Goal: Information Seeking & Learning: Find specific fact

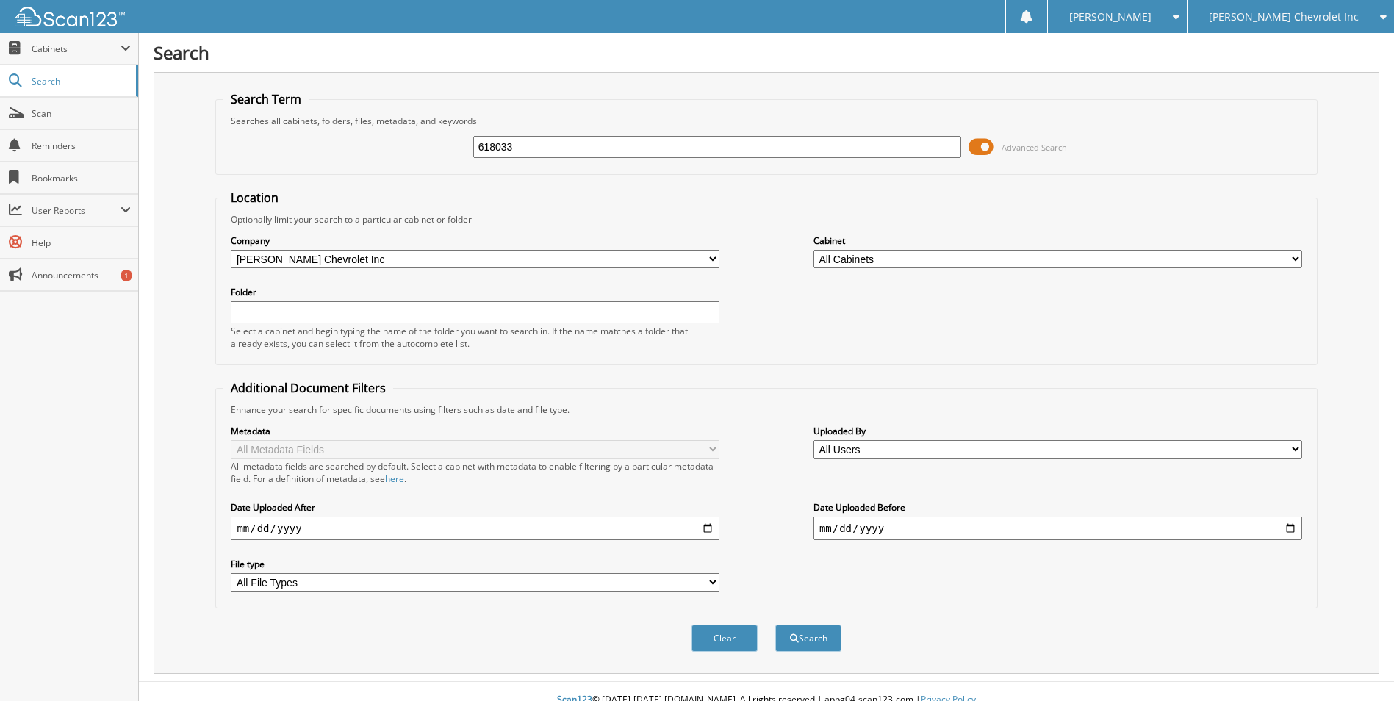
type input "618033"
click at [775, 625] on button "Search" at bounding box center [808, 638] width 66 height 27
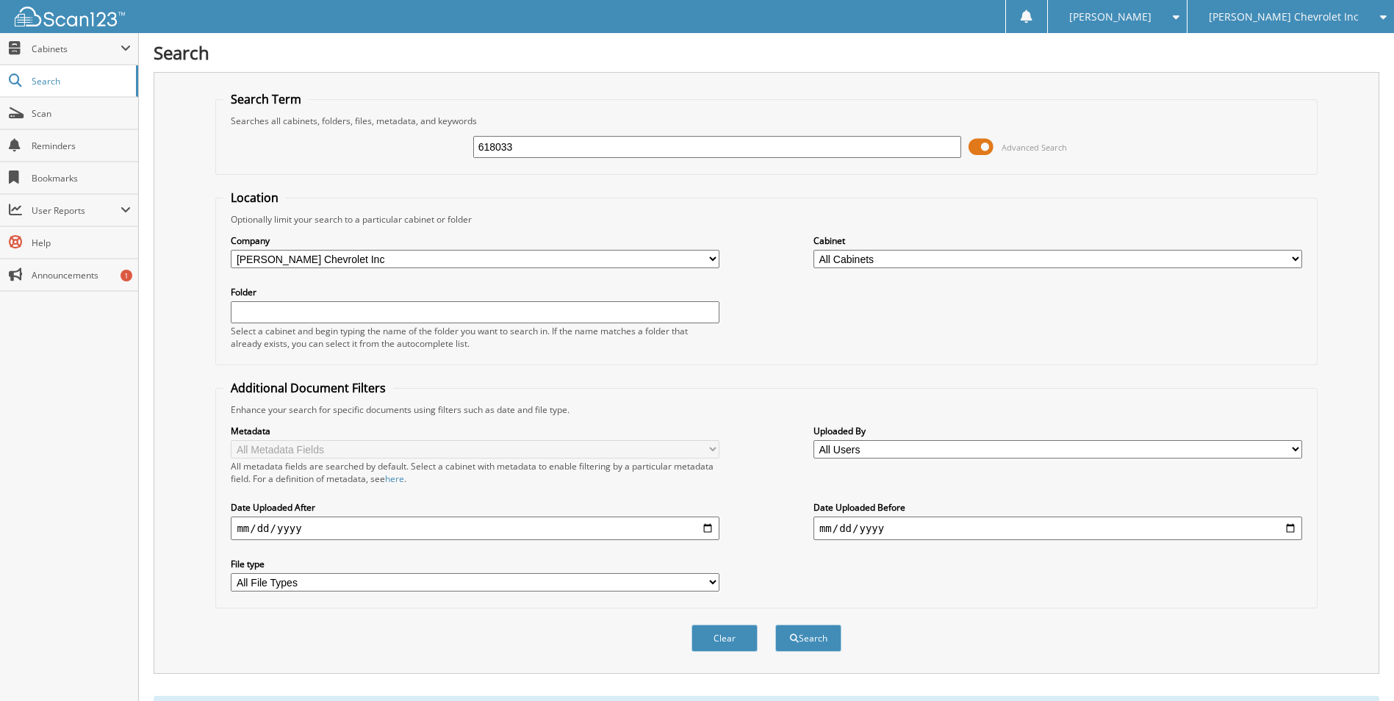
scroll to position [172, 0]
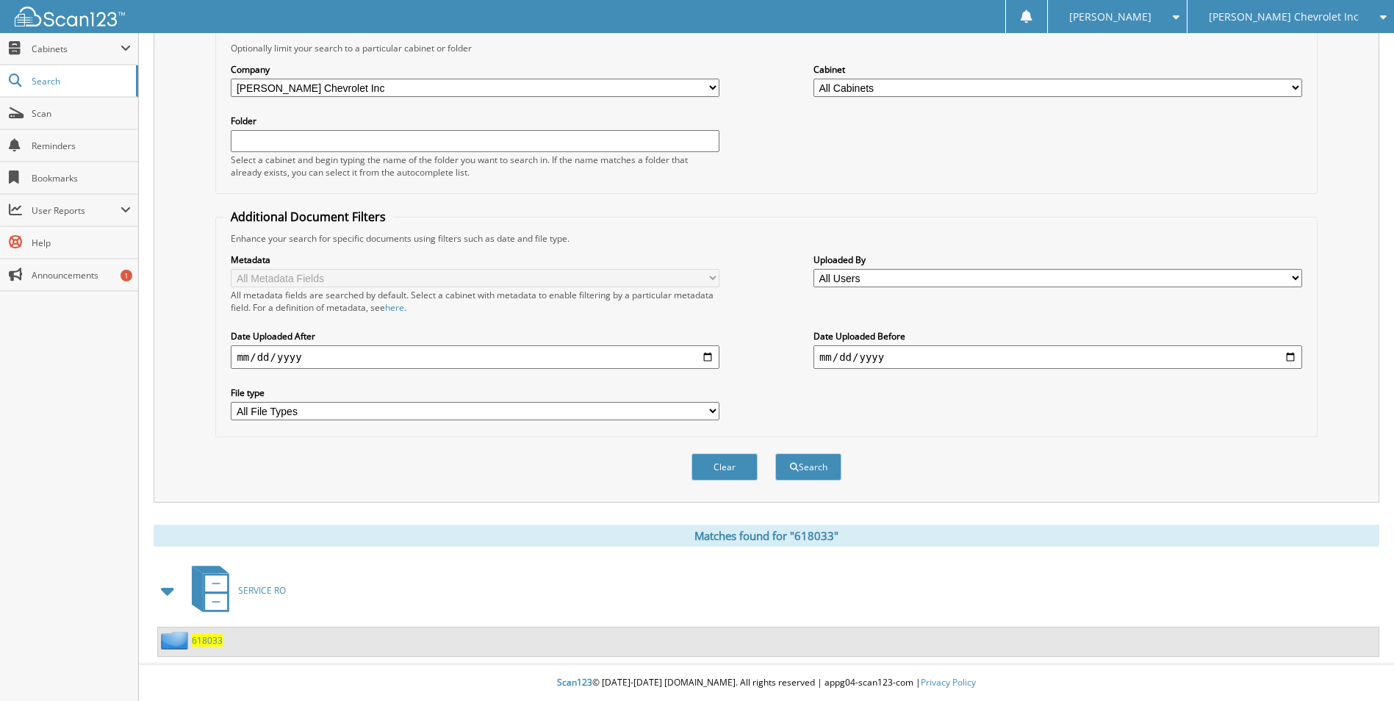
click at [205, 639] on span "618033" at bounding box center [207, 640] width 31 height 12
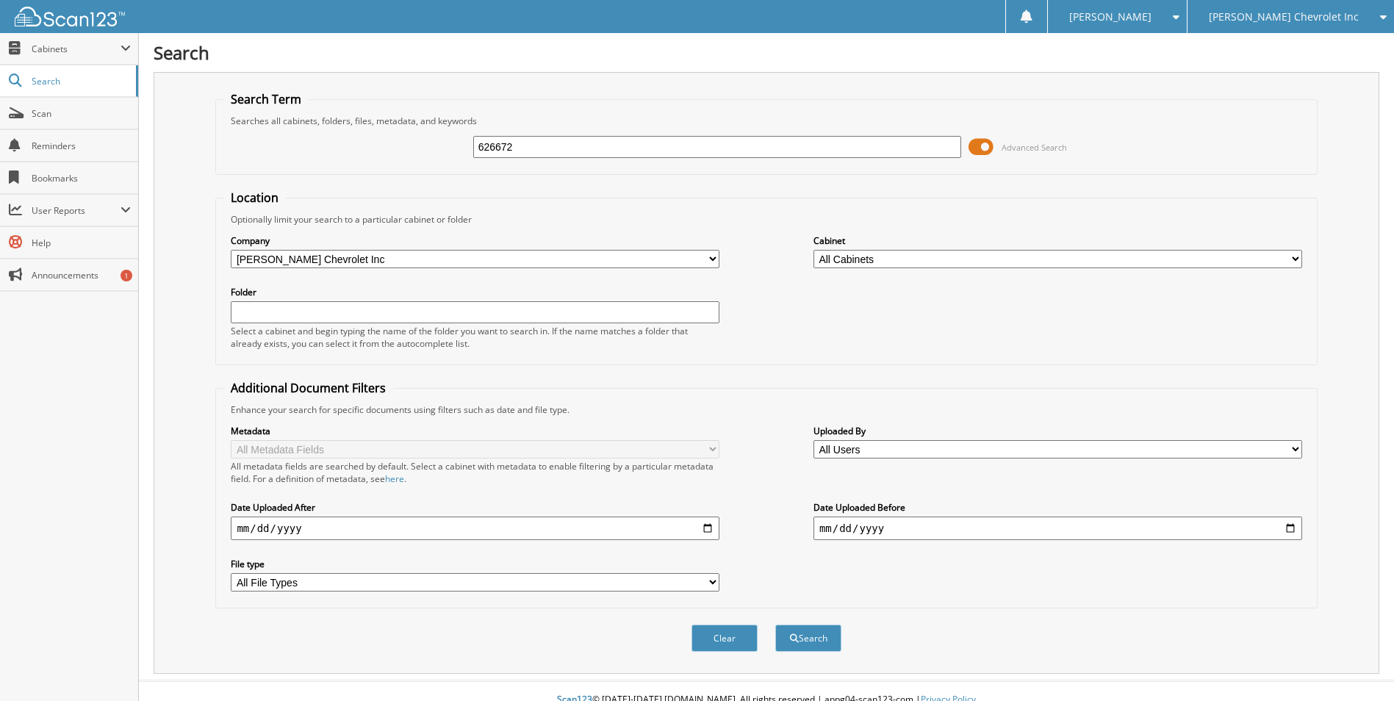
type input "626672"
click at [775, 625] on button "Search" at bounding box center [808, 638] width 66 height 27
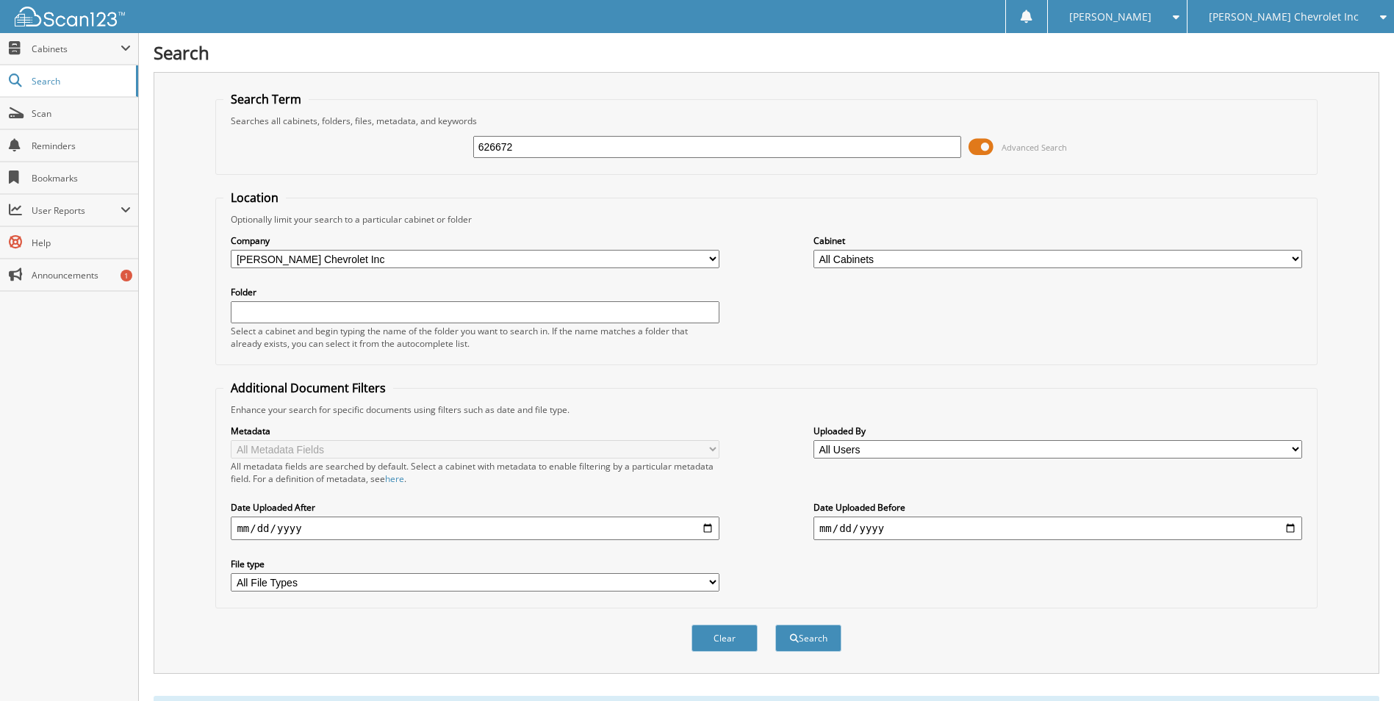
scroll to position [172, 0]
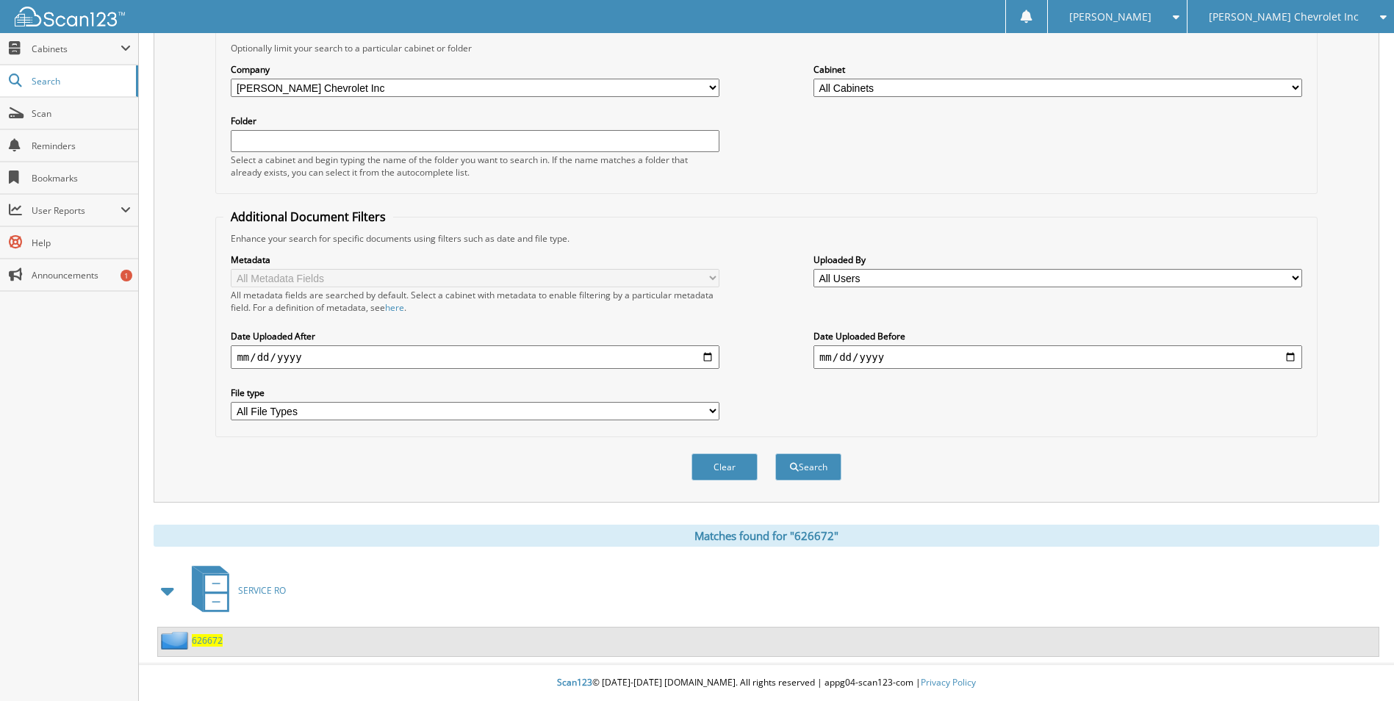
click at [218, 639] on span "626672" at bounding box center [207, 640] width 31 height 12
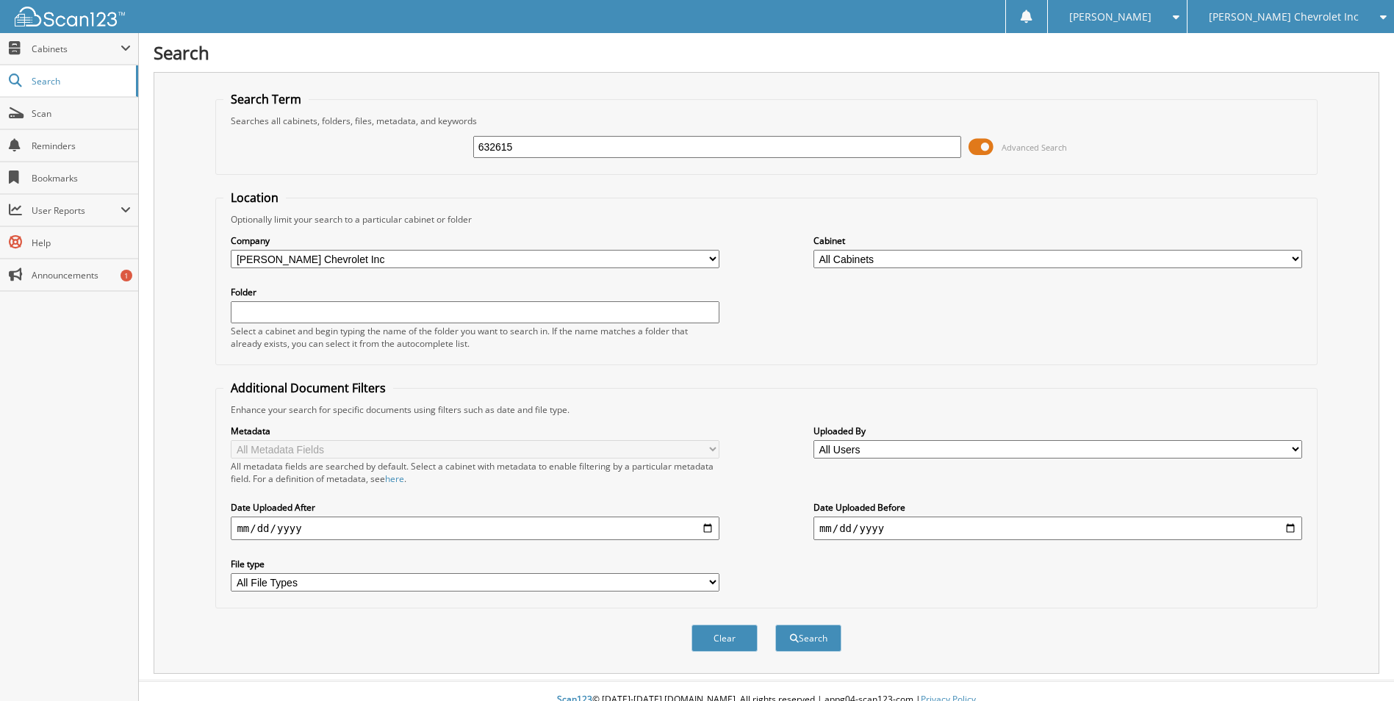
type input "632615"
click at [775, 625] on button "Search" at bounding box center [808, 638] width 66 height 27
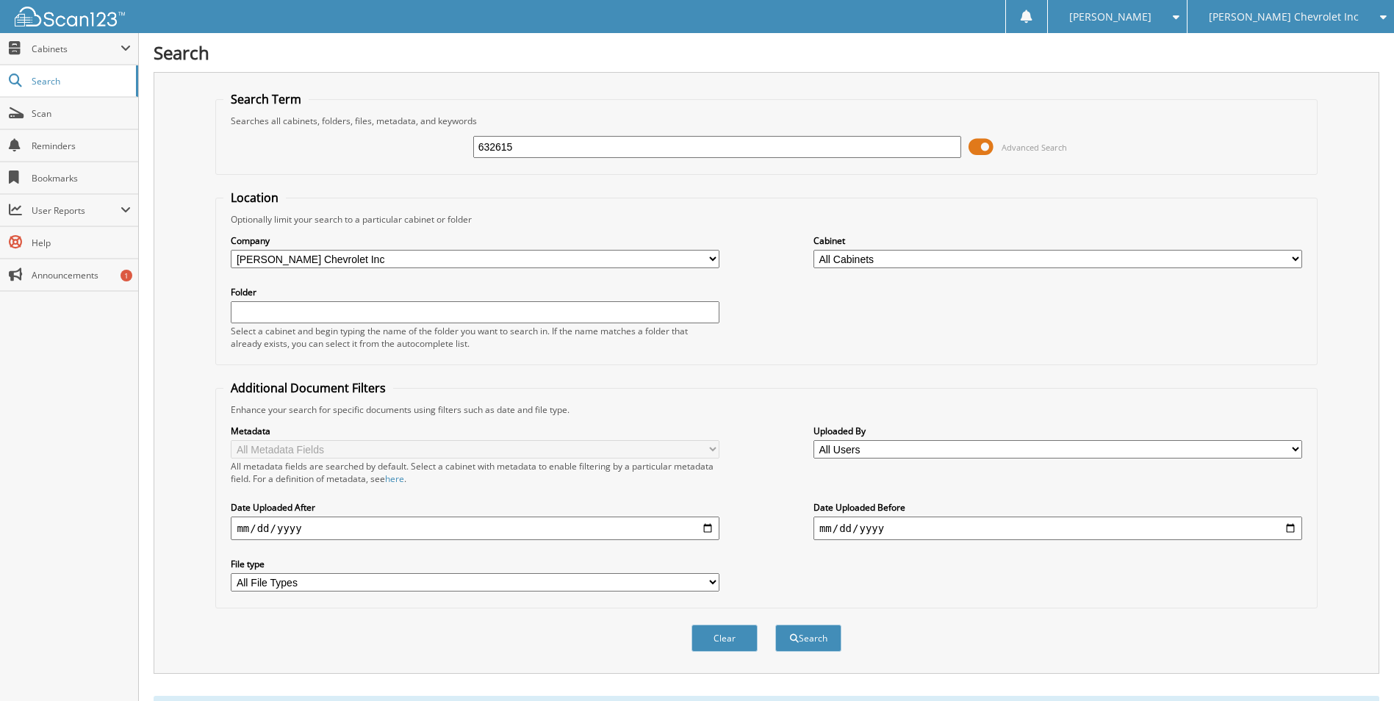
drag, startPoint x: 533, startPoint y: 151, endPoint x: 392, endPoint y: 137, distance: 141.7
click at [392, 137] on div "632615 Advanced Search" at bounding box center [765, 147] width 1085 height 40
click at [533, 140] on input "632615" at bounding box center [717, 147] width 489 height 22
click at [669, 267] on div "Company All Companies in Lee Johnson Auto Group Lee Johnson Chevrolet Inc Lee J…" at bounding box center [475, 251] width 489 height 37
click at [672, 262] on select "All Companies in Lee Johnson Auto Group Lee Johnson Chevrolet Inc Lee Johnson N…" at bounding box center [475, 259] width 489 height 18
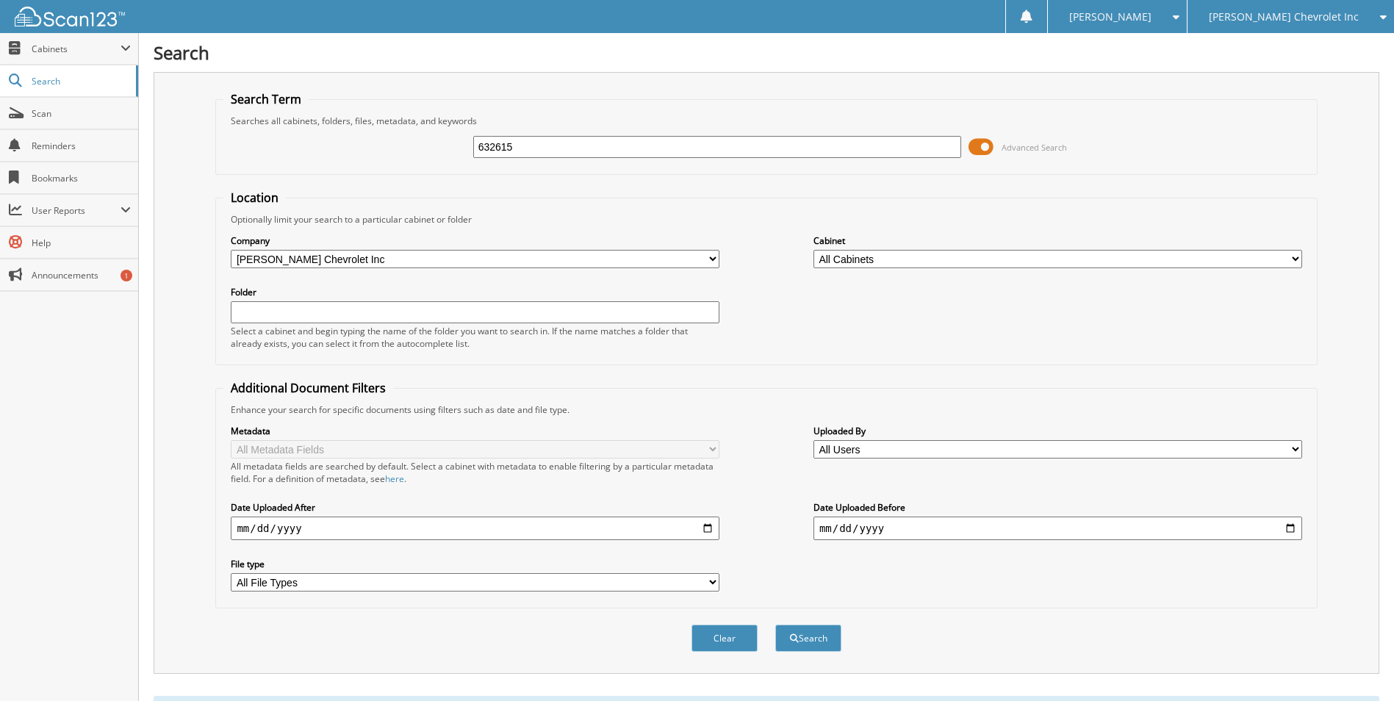
select select
click at [231, 250] on select "All Companies in Lee Johnson Auto Group Lee Johnson Chevrolet Inc Lee Johnson N…" at bounding box center [475, 259] width 489 height 18
click at [795, 636] on span "submit" at bounding box center [794, 638] width 9 height 9
drag, startPoint x: 572, startPoint y: 142, endPoint x: 259, endPoint y: 170, distance: 315.0
click at [259, 170] on fieldset "Search Term Searches all cabinets, folders, files, metadata, and keywords 63261…" at bounding box center [765, 133] width 1101 height 84
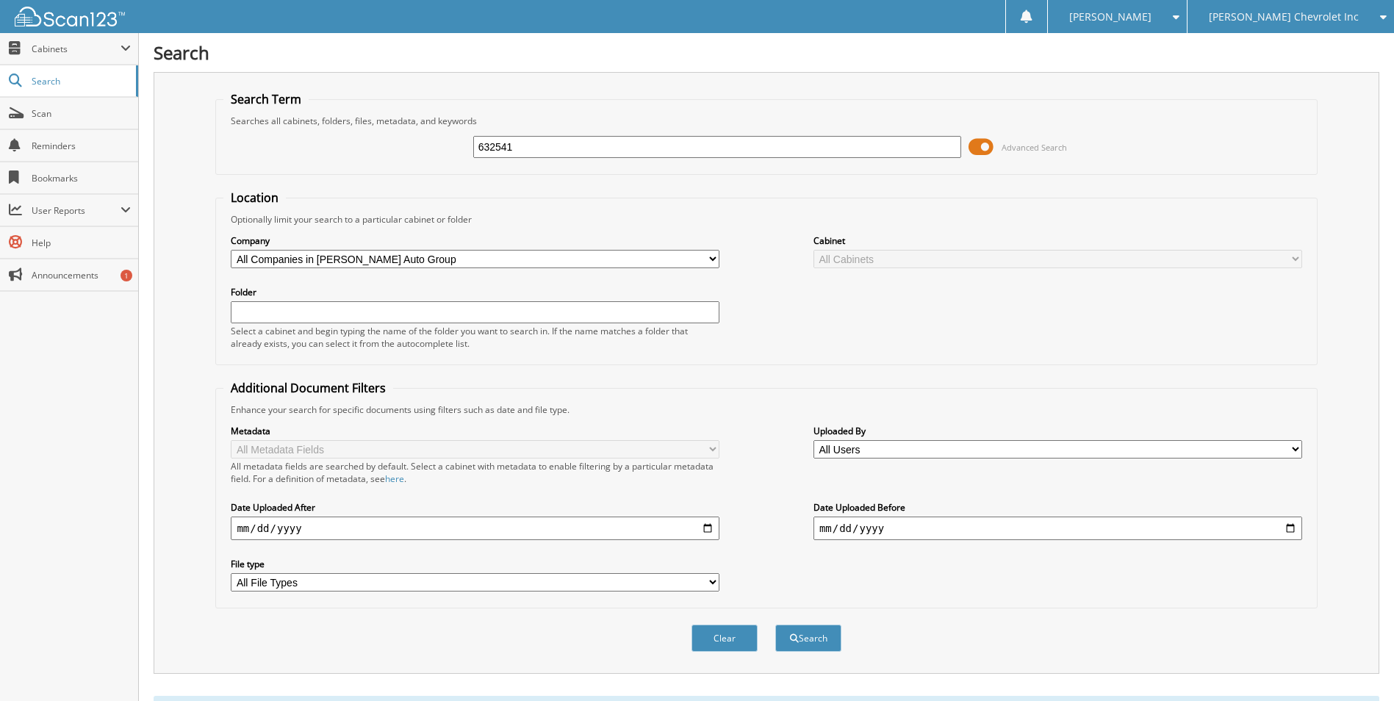
type input "632541"
click at [775, 625] on button "Search" at bounding box center [808, 638] width 66 height 27
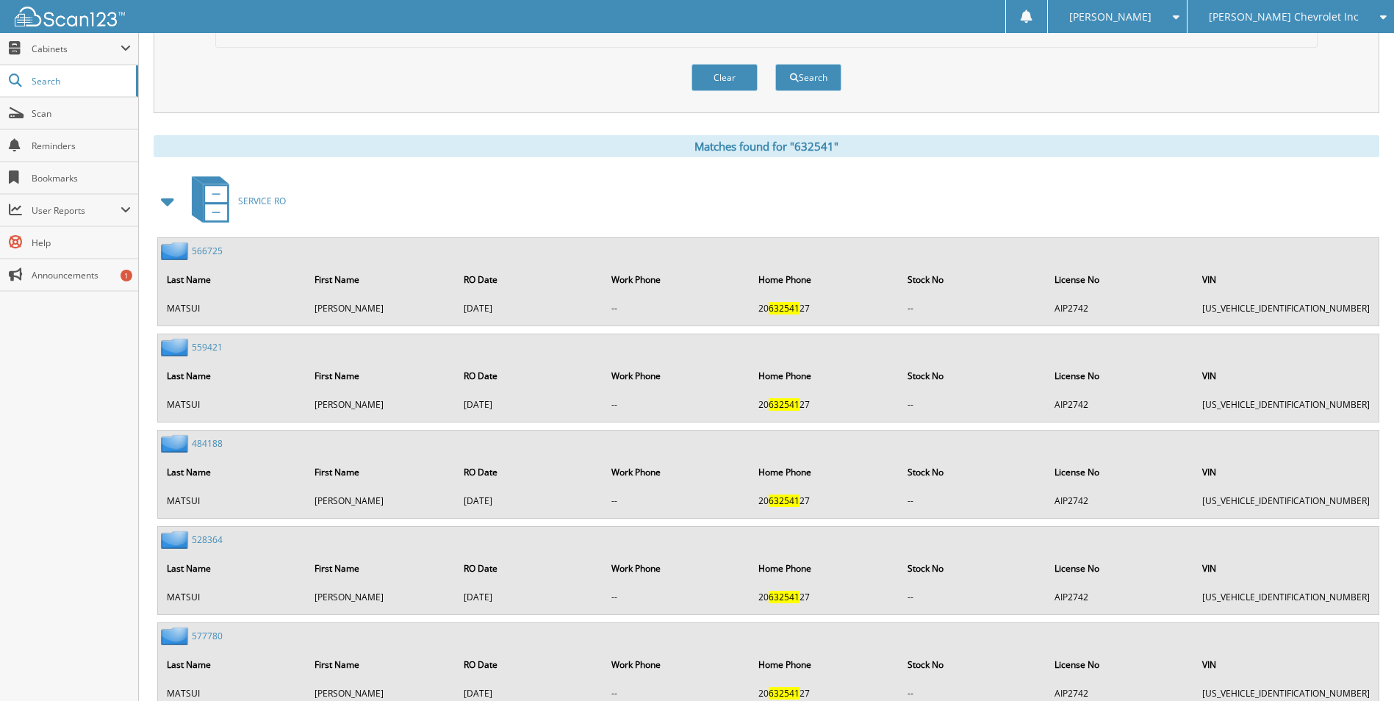
scroll to position [559, 0]
click at [162, 201] on span at bounding box center [168, 203] width 21 height 26
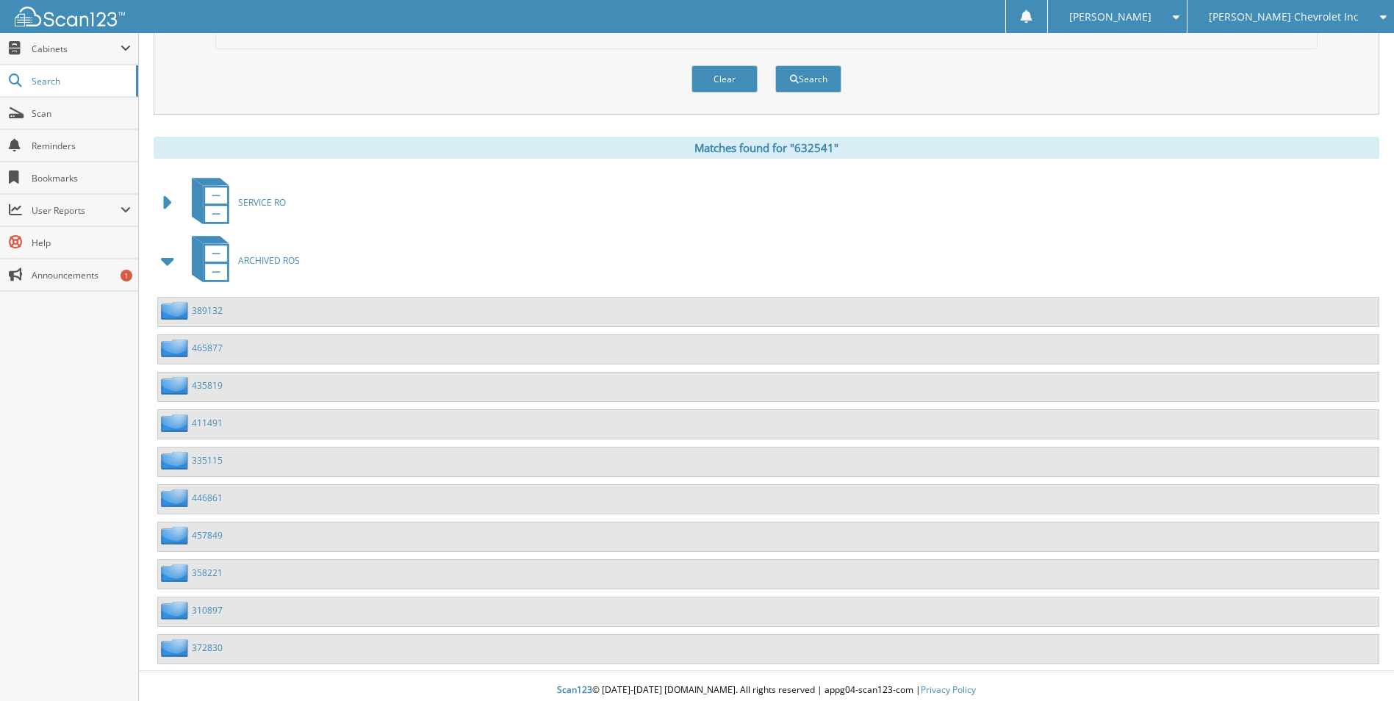
click at [174, 262] on span at bounding box center [168, 261] width 21 height 26
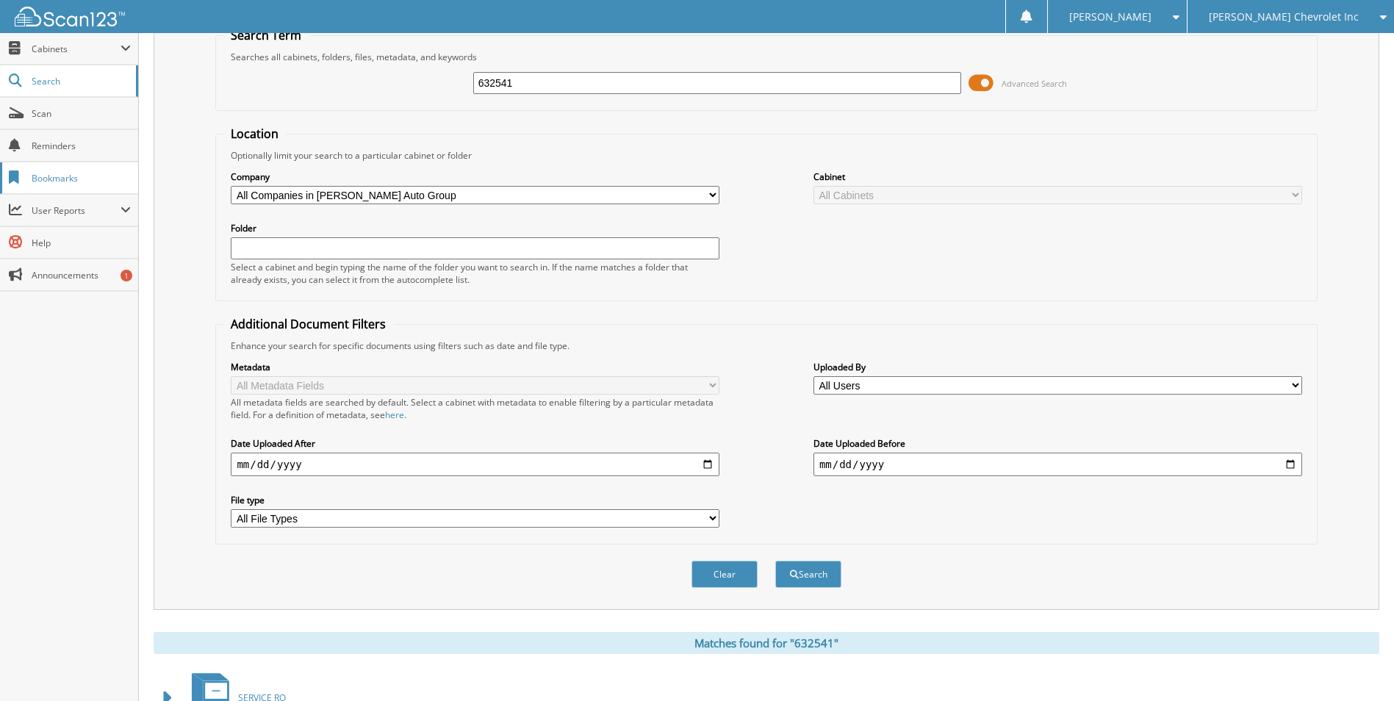
scroll to position [0, 0]
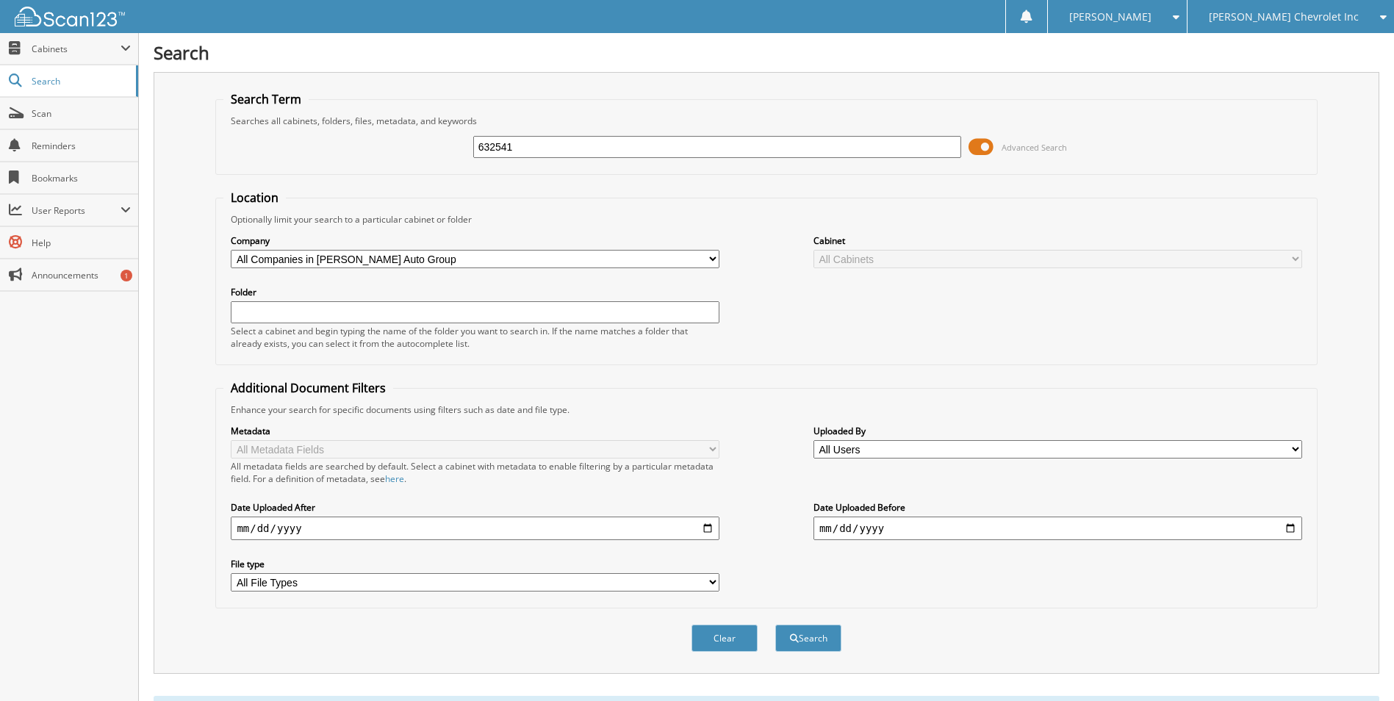
drag, startPoint x: 543, startPoint y: 145, endPoint x: 183, endPoint y: 154, distance: 360.1
click at [183, 154] on div "Search Term Searches all cabinets, folders, files, metadata, and keywords 63254…" at bounding box center [767, 373] width 1226 height 602
type input "628041"
click at [775, 625] on button "Search" at bounding box center [808, 638] width 66 height 27
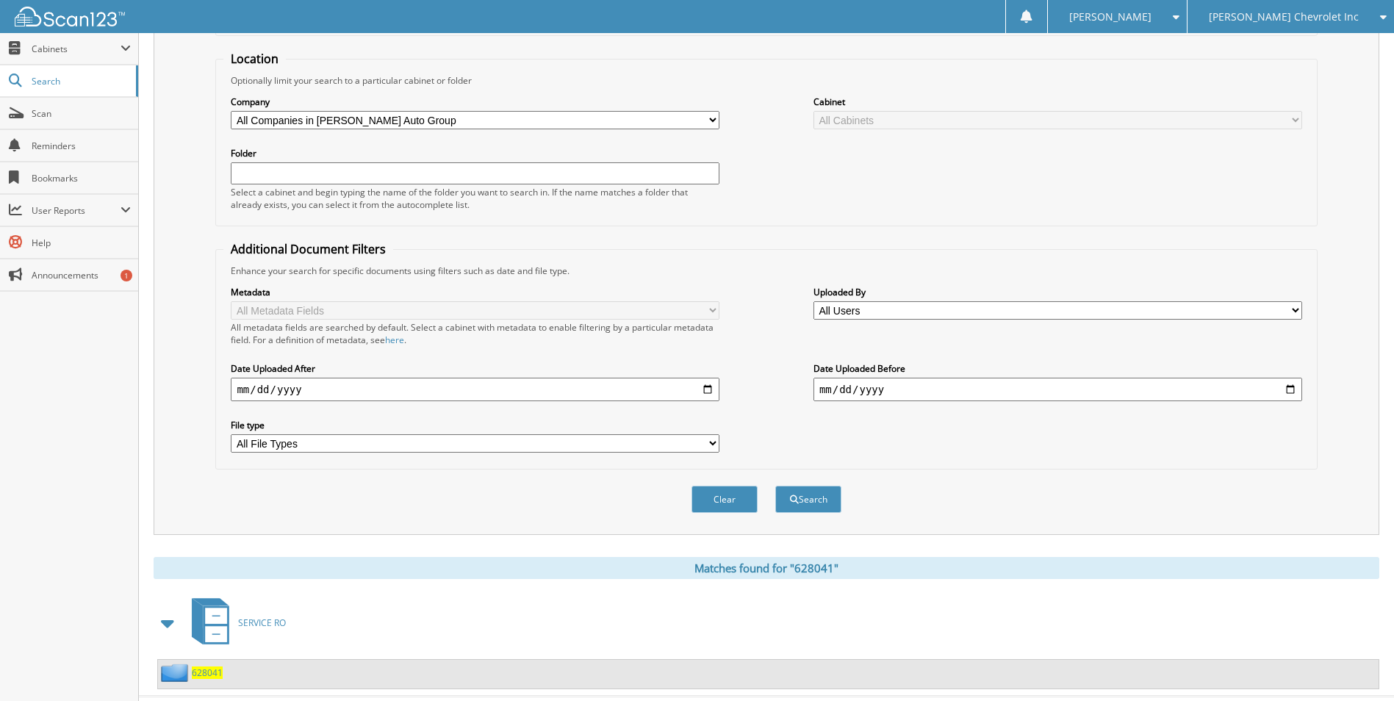
scroll to position [172, 0]
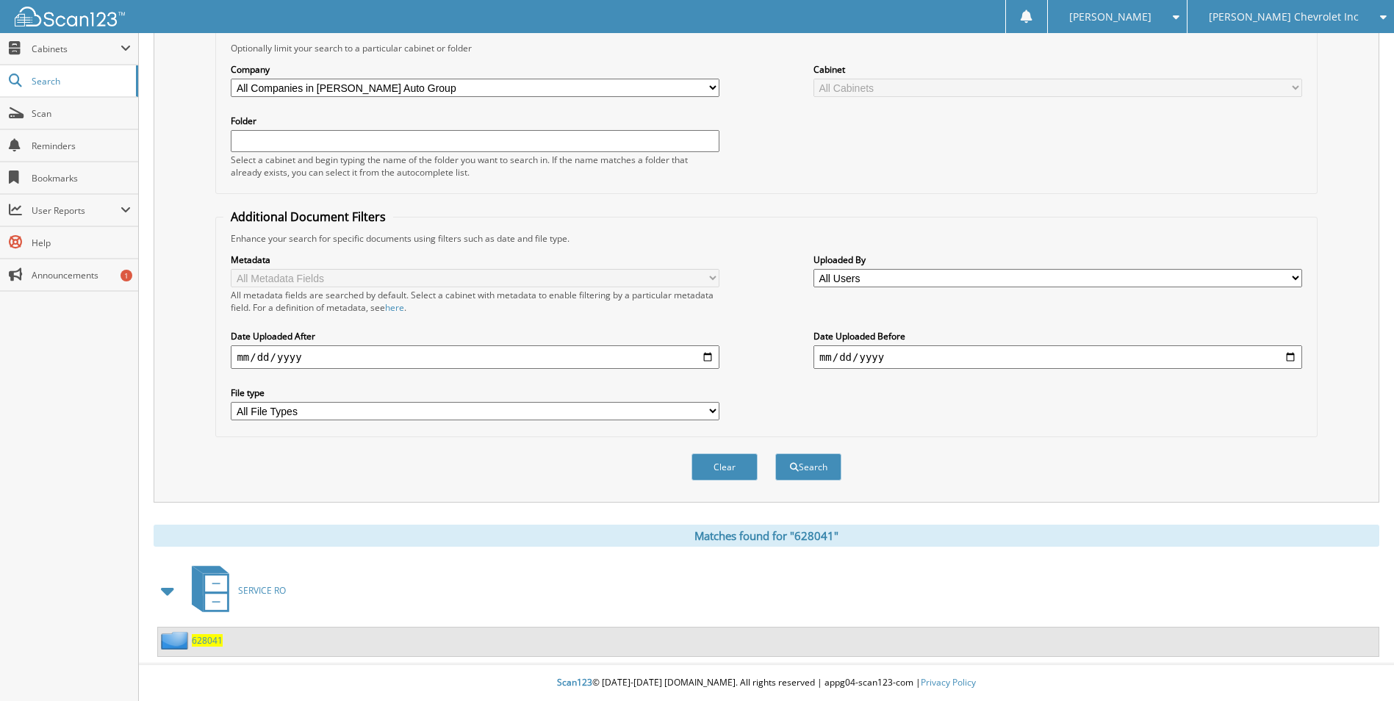
click at [207, 638] on span "628041" at bounding box center [207, 640] width 31 height 12
